Goal: Information Seeking & Learning: Find contact information

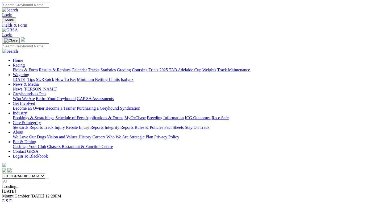
scroll to position [53, 0]
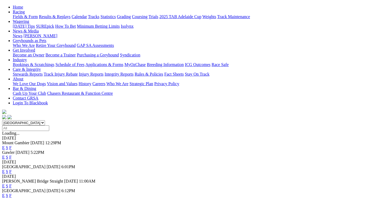
click at [12, 155] on link "F" at bounding box center [10, 157] width 2 height 5
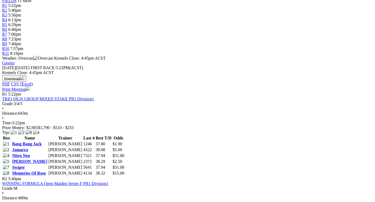
scroll to position [186, 0]
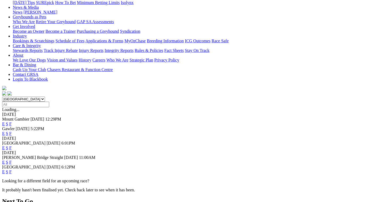
scroll to position [106, 0]
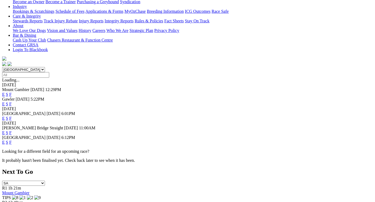
click at [12, 116] on link "F" at bounding box center [10, 118] width 2 height 5
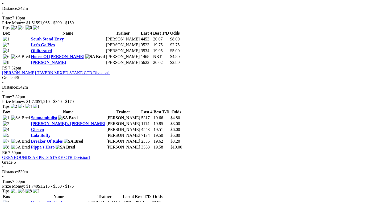
scroll to position [531, 0]
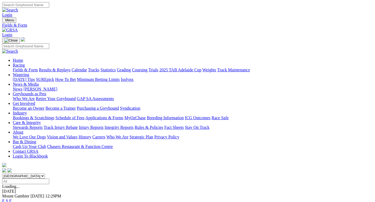
click at [56, 67] on link "Results & Replays" at bounding box center [55, 69] width 32 height 5
click at [49, 178] on input "Select date" at bounding box center [25, 181] width 47 height 6
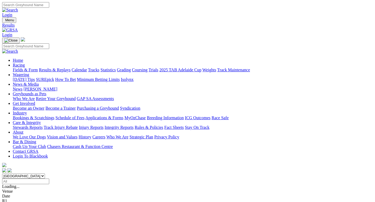
type input "[DATE]"
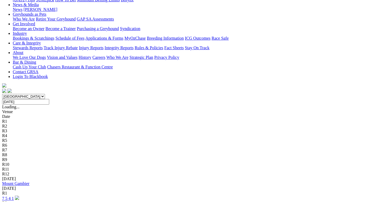
scroll to position [80, 0]
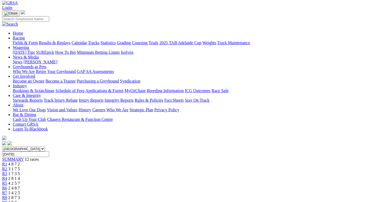
scroll to position [27, 0]
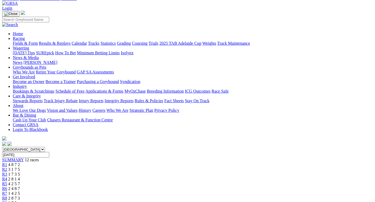
click at [20, 167] on span "3 1 7 5" at bounding box center [14, 169] width 12 height 5
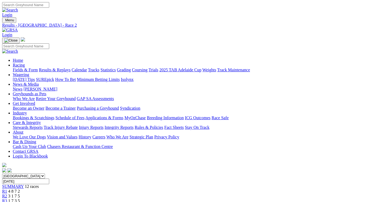
click at [122, 198] on div "R3 1 7 3 5" at bounding box center [187, 200] width 370 height 5
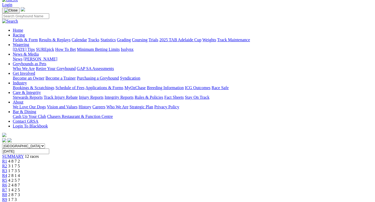
scroll to position [27, 0]
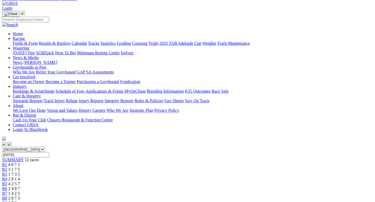
click at [20, 176] on span "2 8 1 4" at bounding box center [14, 178] width 12 height 5
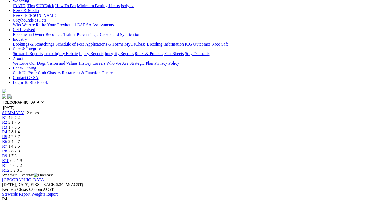
scroll to position [27, 0]
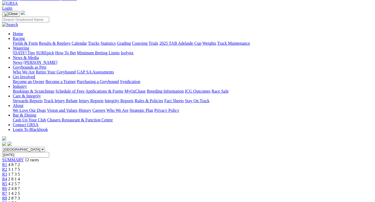
click at [20, 181] on span "4 2 5 7" at bounding box center [14, 183] width 12 height 5
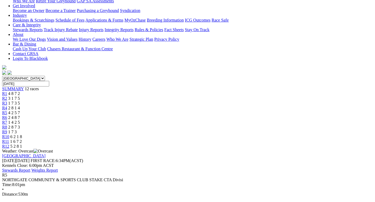
scroll to position [53, 0]
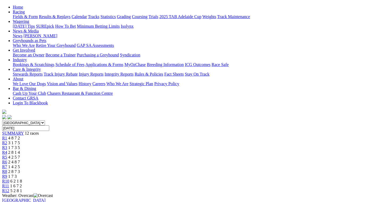
click at [7, 159] on span "R6" at bounding box center [4, 161] width 5 height 5
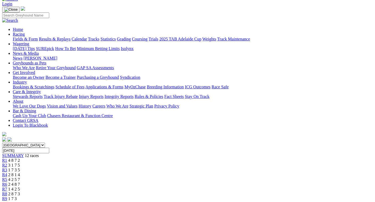
scroll to position [27, 0]
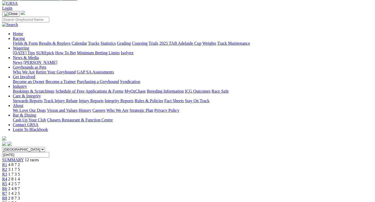
click at [220, 191] on div "R7 1 4 2 5" at bounding box center [187, 193] width 370 height 5
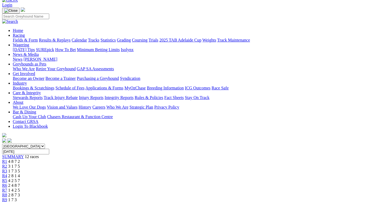
scroll to position [27, 0]
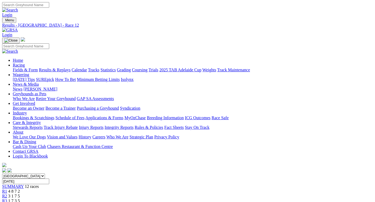
click at [49, 178] on input "Thursday, 5 Jun 2025" at bounding box center [25, 181] width 47 height 6
type input "Thursday, 12 Jun 2025"
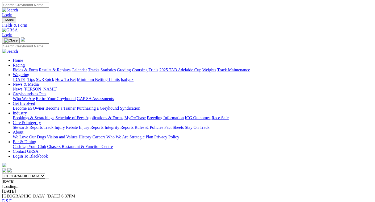
click at [12, 198] on link "F" at bounding box center [10, 200] width 2 height 5
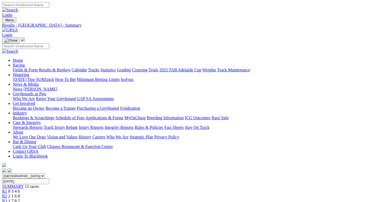
click at [49, 178] on input "Thursday, 12 Jun 2025" at bounding box center [25, 181] width 47 height 6
type input "Thursday, 19 Jun 2025"
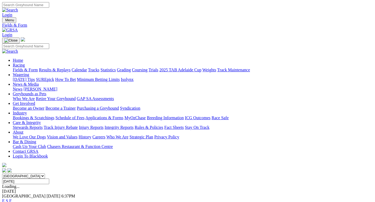
click at [12, 198] on link "F" at bounding box center [10, 200] width 2 height 5
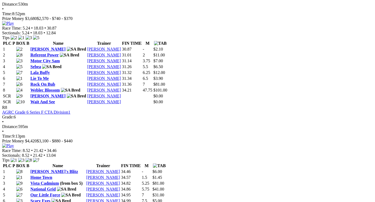
scroll to position [903, 0]
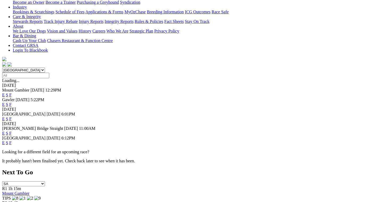
scroll to position [106, 0]
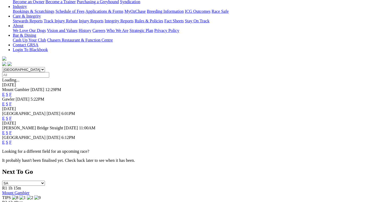
click at [12, 116] on link "F" at bounding box center [10, 118] width 2 height 5
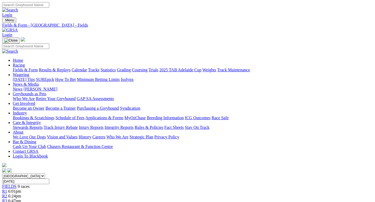
click at [18, 28] on img at bounding box center [10, 30] width 16 height 5
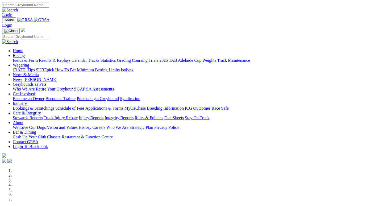
click at [38, 139] on link "Contact GRSA" at bounding box center [26, 141] width 26 height 5
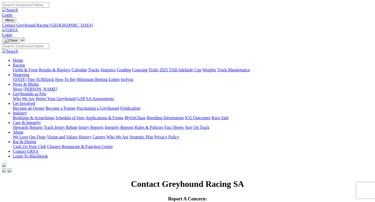
click at [25, 63] on link "Racing" at bounding box center [19, 65] width 12 height 5
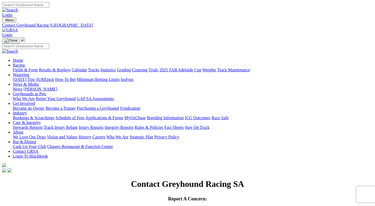
click at [29, 72] on link "Wagering" at bounding box center [21, 74] width 16 height 5
click at [35, 101] on link "Get Involved" at bounding box center [24, 103] width 22 height 5
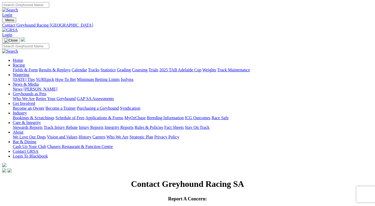
click at [35, 101] on link "Get Involved" at bounding box center [24, 103] width 22 height 5
click at [27, 111] on link "Industry" at bounding box center [20, 113] width 14 height 5
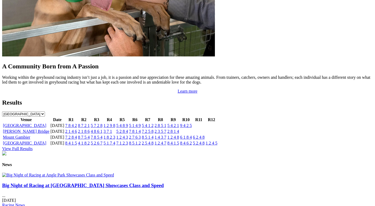
scroll to position [531, 0]
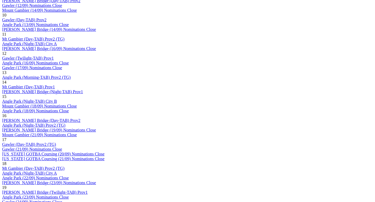
scroll to position [505, 0]
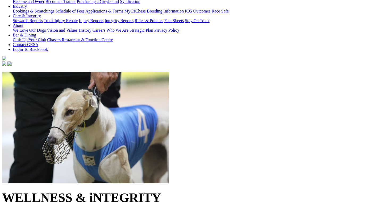
scroll to position [106, 0]
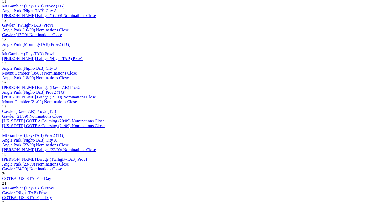
scroll to position [505, 0]
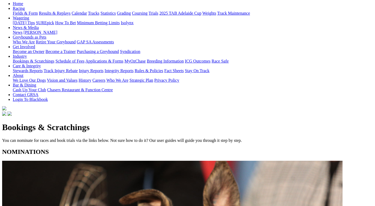
scroll to position [53, 0]
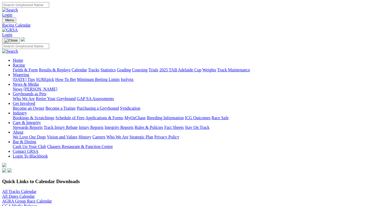
click at [35, 101] on link "Get Involved" at bounding box center [24, 103] width 22 height 5
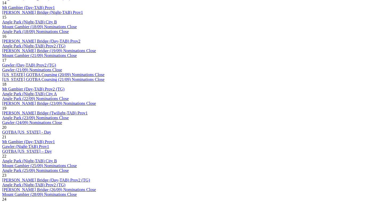
scroll to position [555, 0]
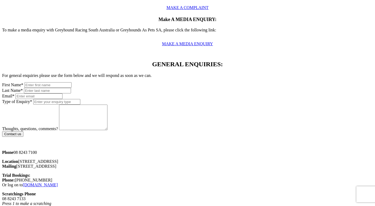
scroll to position [319, 0]
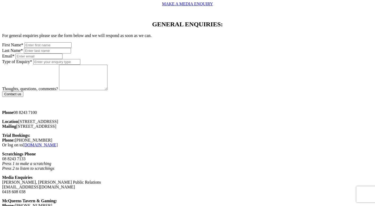
drag, startPoint x: 195, startPoint y: 107, endPoint x: 215, endPoint y: 107, distance: 20.2
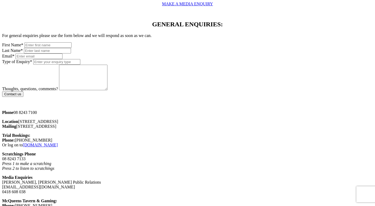
drag, startPoint x: 215, startPoint y: 107, endPoint x: 207, endPoint y: 114, distance: 11.5
drag, startPoint x: 207, startPoint y: 114, endPoint x: 213, endPoint y: 114, distance: 6.4
